Goal: Information Seeking & Learning: Learn about a topic

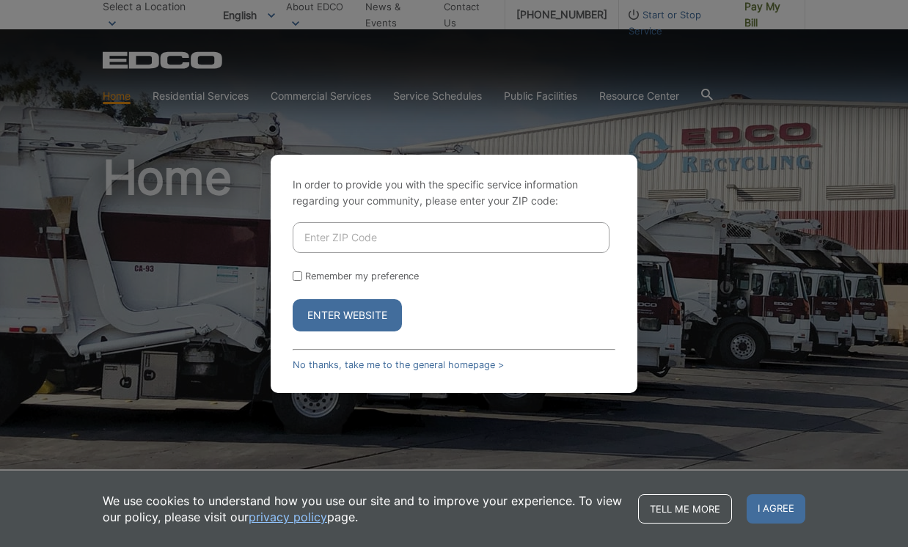
click at [337, 238] on input "Enter ZIP Code" at bounding box center [451, 237] width 317 height 31
type input "91942"
click at [293, 299] on button "Enter Website" at bounding box center [347, 315] width 109 height 32
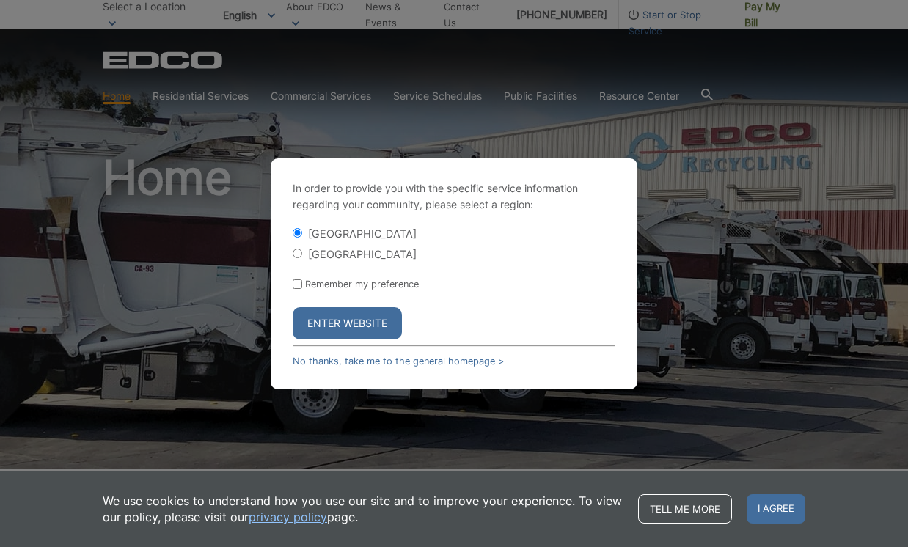
click at [359, 327] on button "Enter Website" at bounding box center [347, 323] width 109 height 32
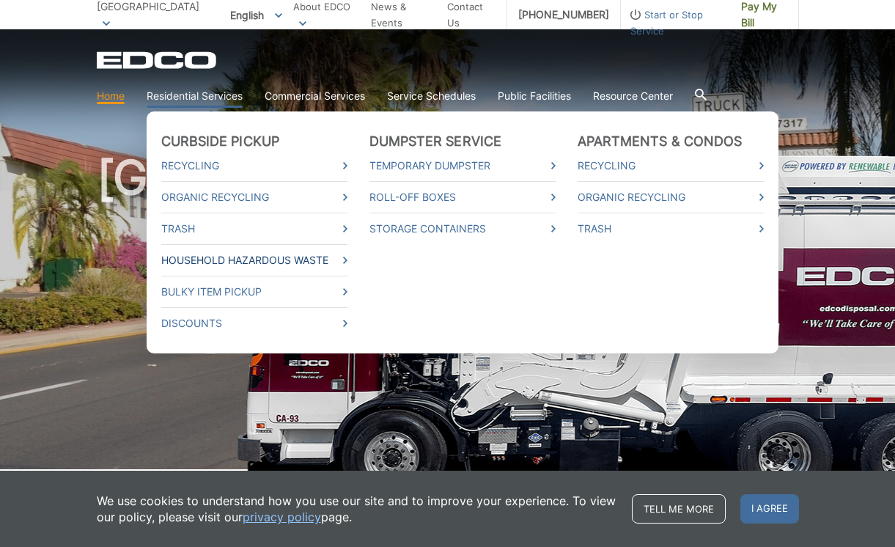
click at [251, 256] on link "Household Hazardous Waste" at bounding box center [254, 260] width 186 height 16
